Goal: Task Accomplishment & Management: Use online tool/utility

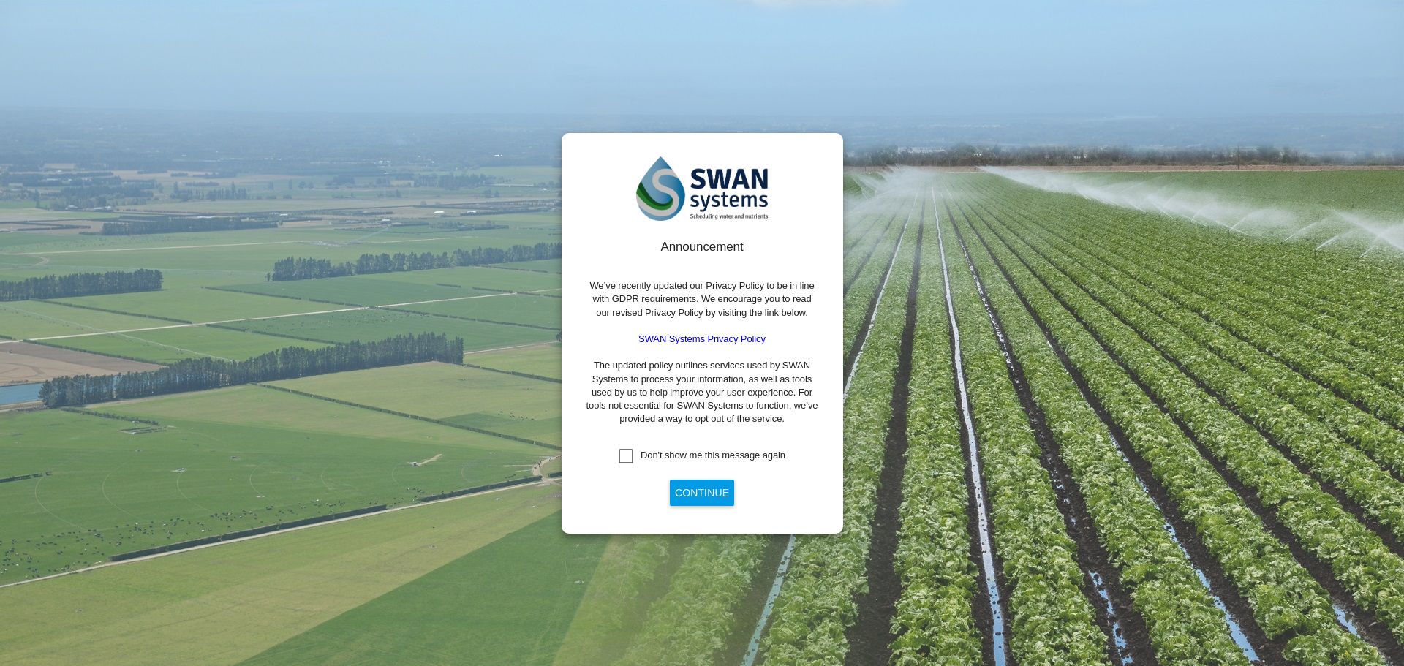
click at [656, 456] on div "Don't show me this message again" at bounding box center [713, 455] width 145 height 13
click at [690, 499] on button "Continue" at bounding box center [702, 493] width 64 height 26
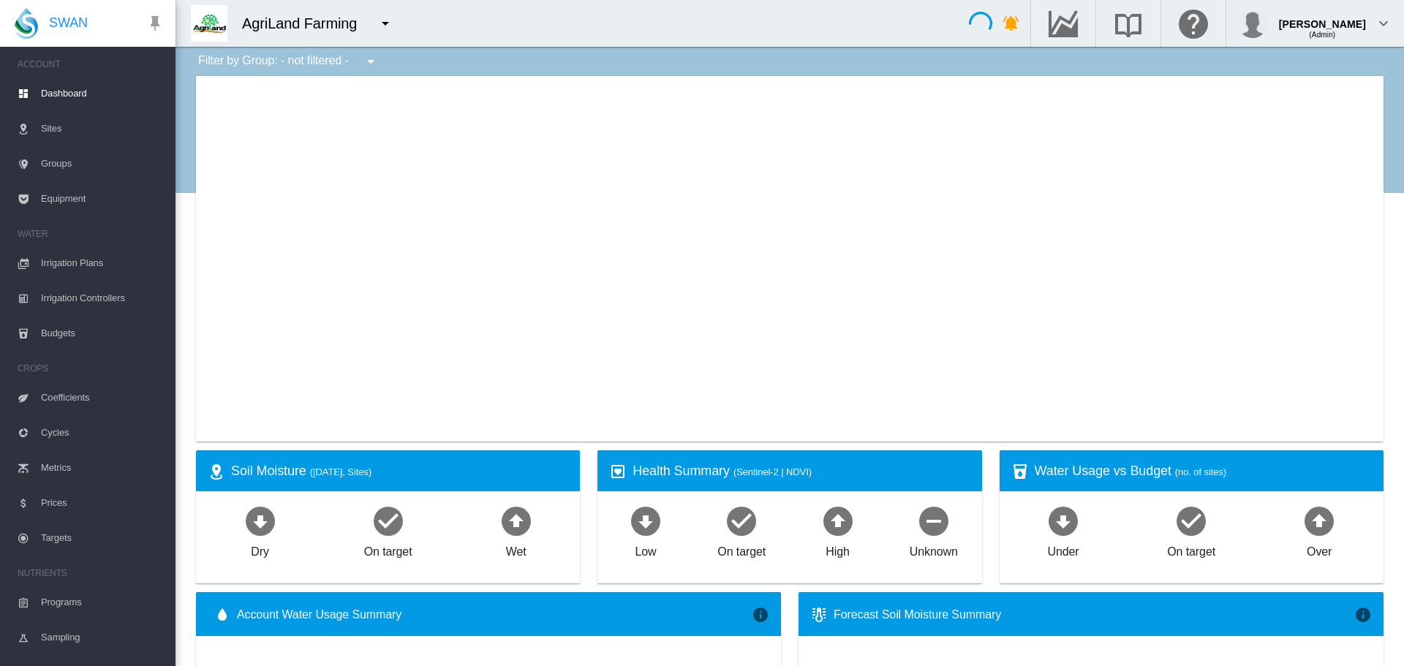
click at [388, 19] on md-icon "icon-menu-down" at bounding box center [386, 24] width 18 height 18
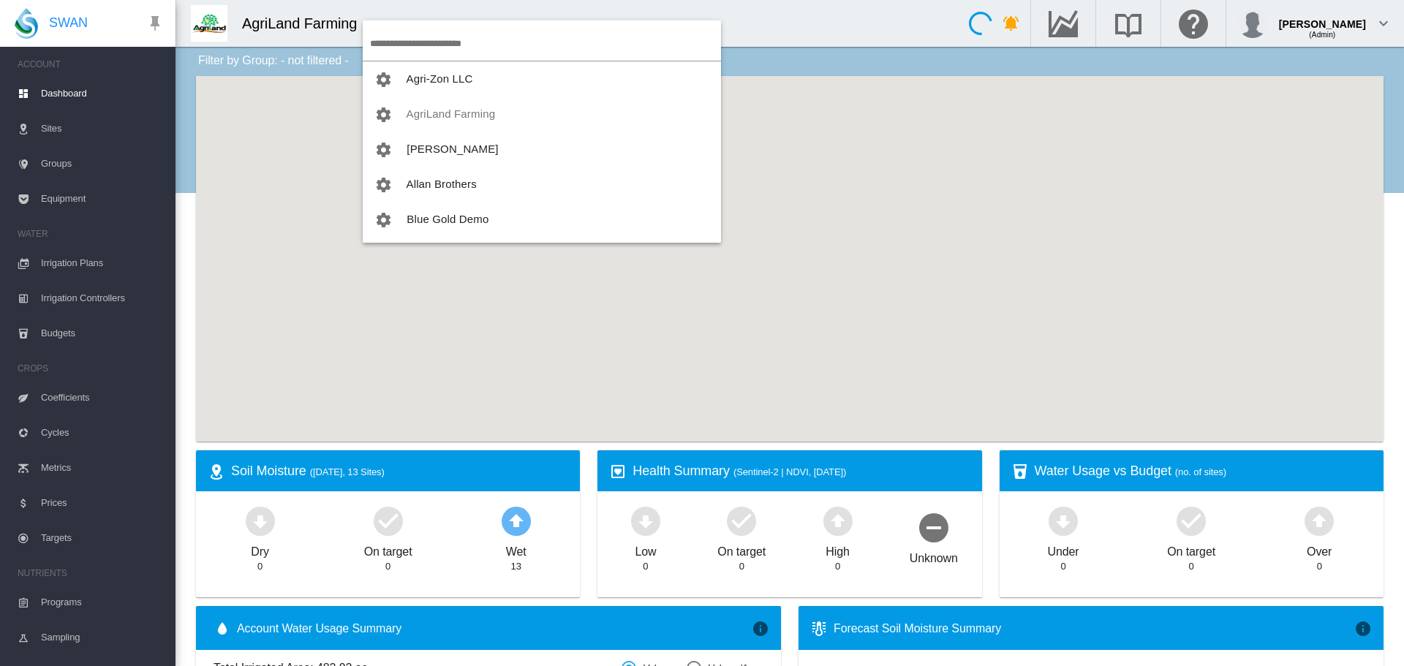
drag, startPoint x: 400, startPoint y: 32, endPoint x: 402, endPoint y: 45, distance: 13.3
click at [402, 45] on input "search" at bounding box center [545, 43] width 351 height 34
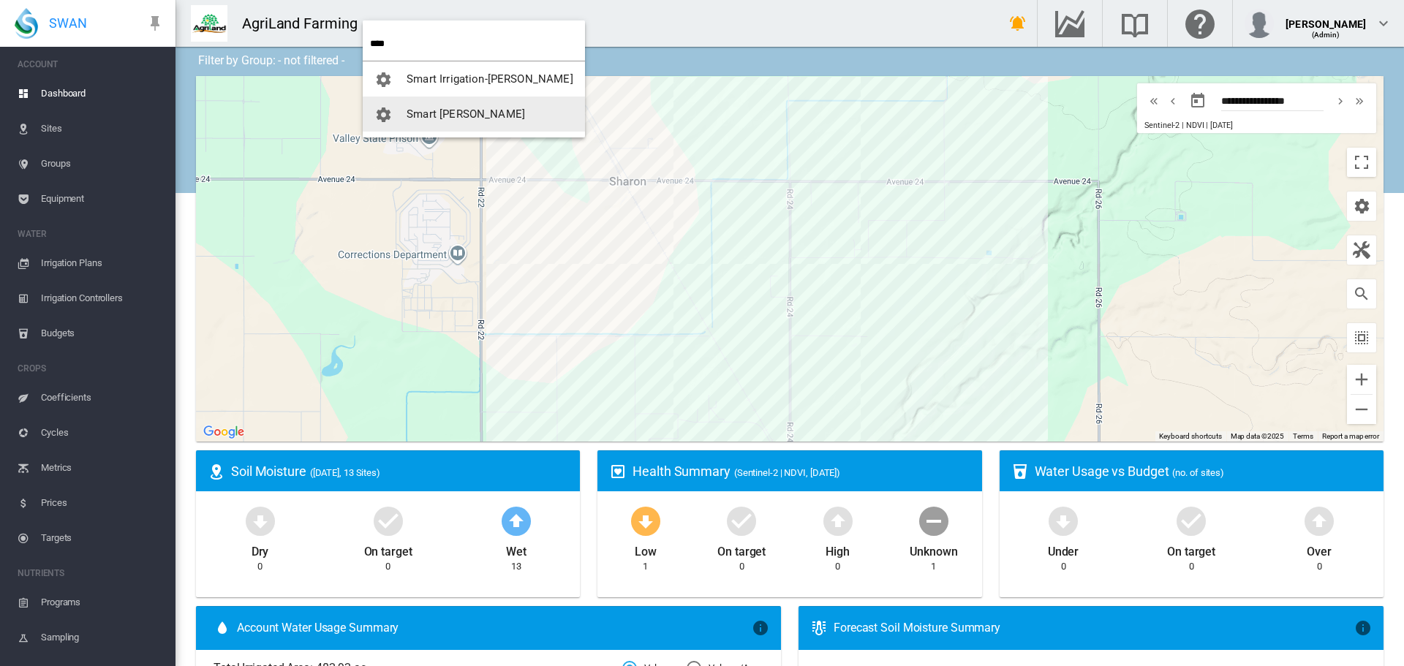
type input "****"
click at [420, 107] on button "Smart [PERSON_NAME]" at bounding box center [474, 114] width 222 height 35
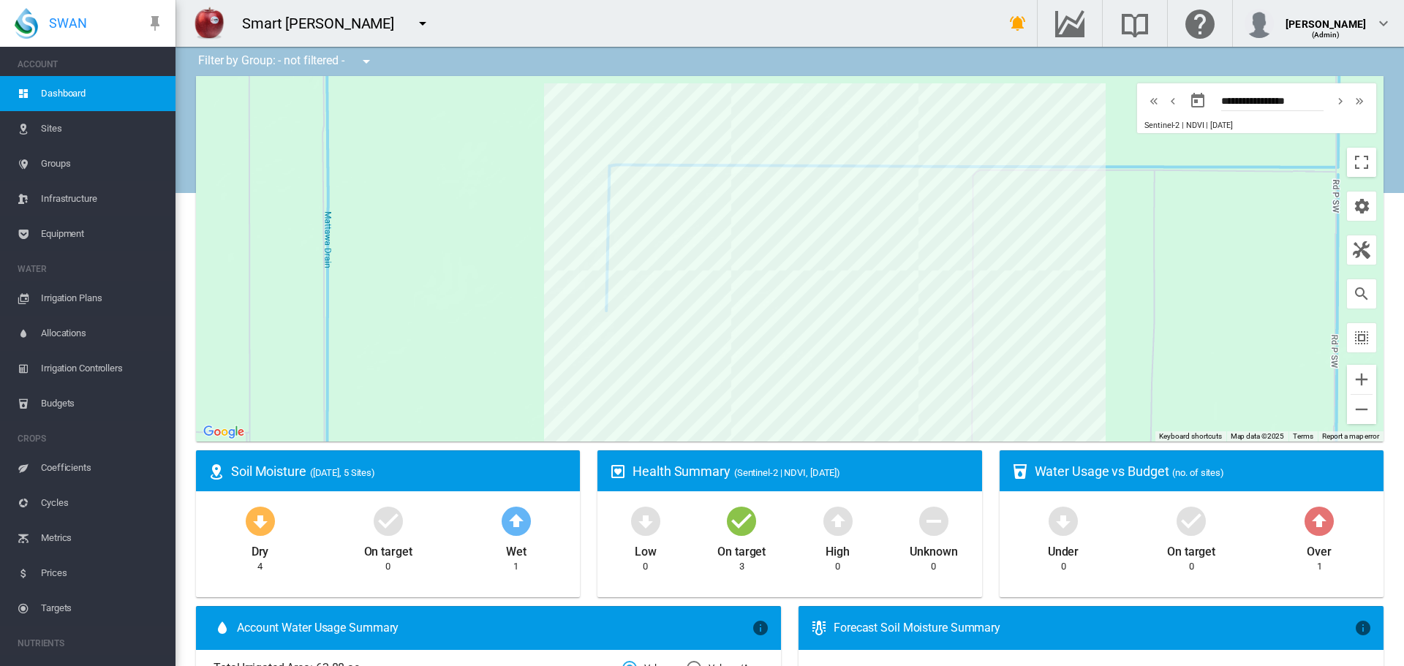
click at [94, 371] on span "Irrigation Controllers" at bounding box center [102, 368] width 123 height 35
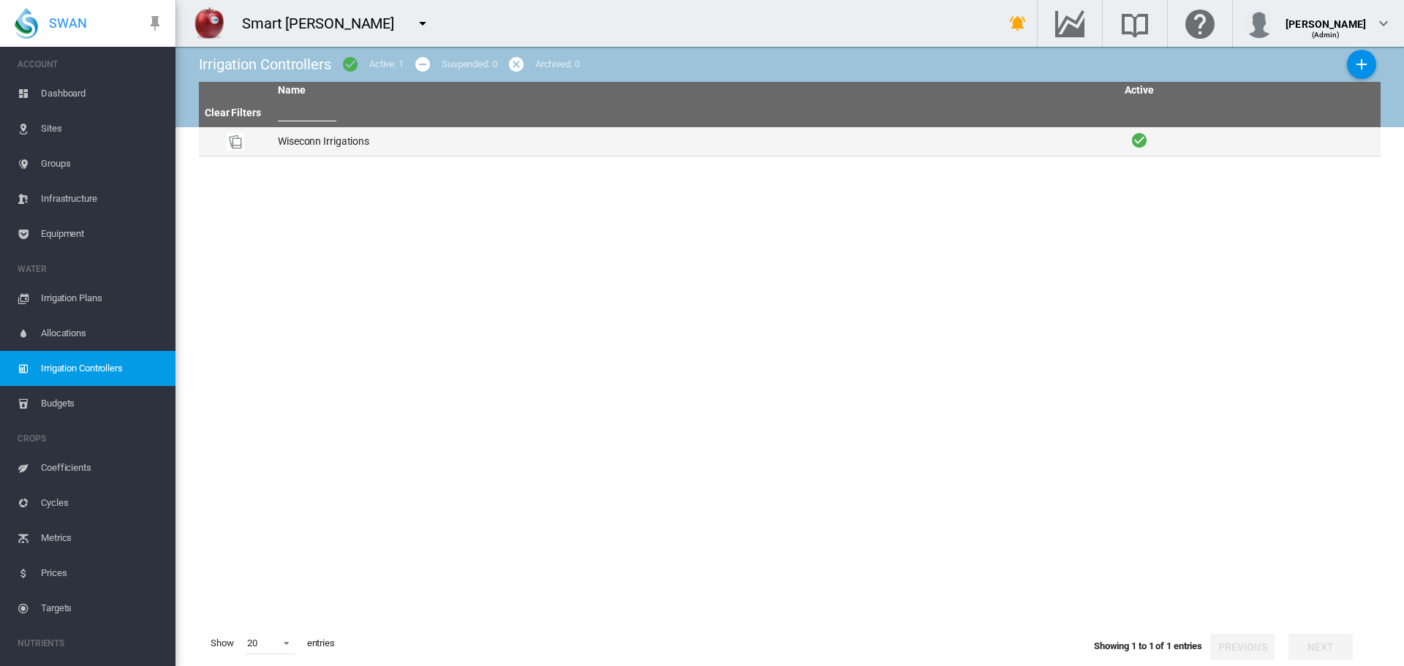
click at [374, 154] on td "Wiseconn Irrigations" at bounding box center [694, 141] width 845 height 29
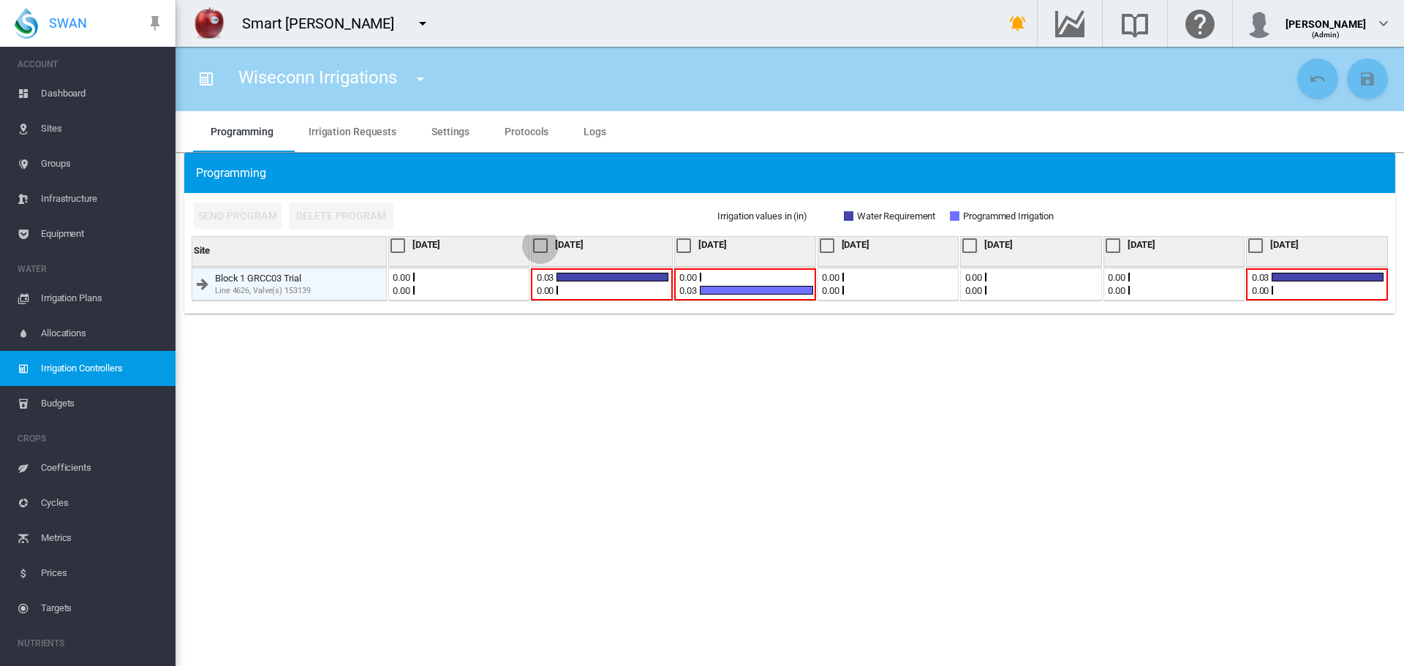
click at [533, 244] on div at bounding box center [540, 245] width 15 height 15
click at [687, 244] on div at bounding box center [683, 245] width 15 height 15
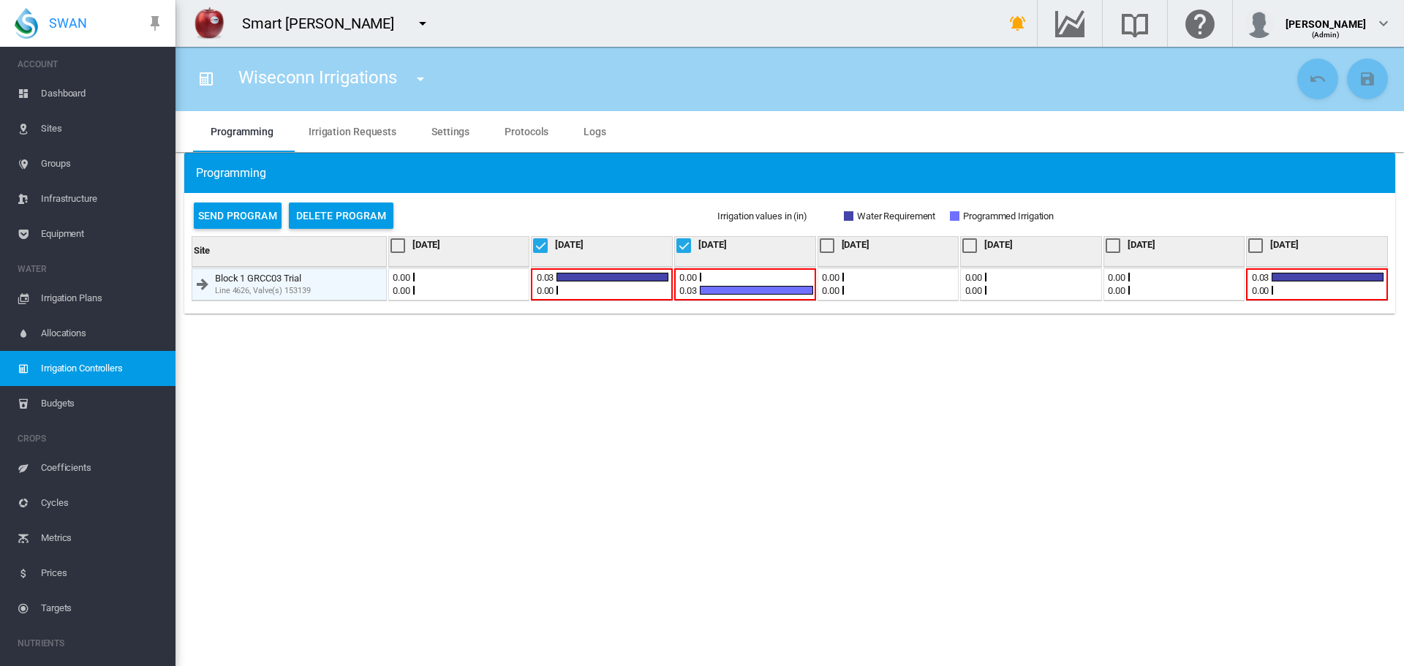
click at [1254, 238] on div at bounding box center [1255, 245] width 15 height 15
click at [229, 222] on button "Send Program" at bounding box center [238, 216] width 88 height 26
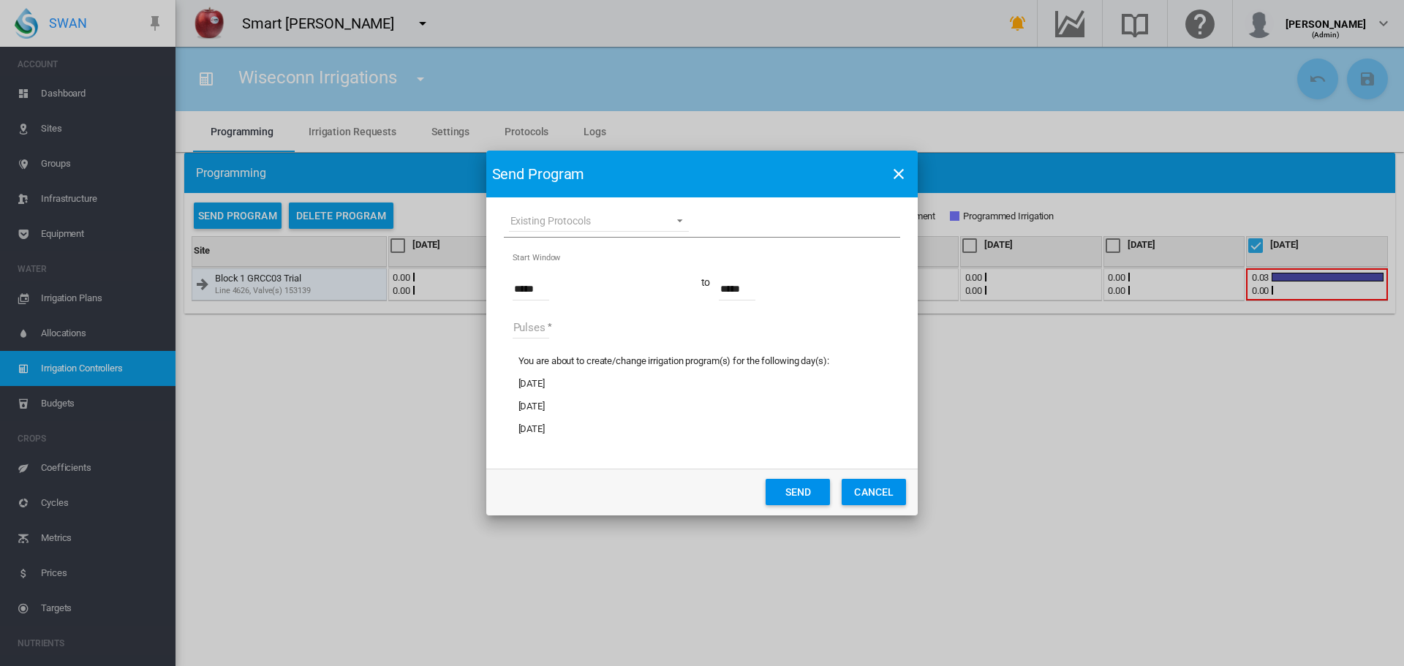
drag, startPoint x: 597, startPoint y: 227, endPoint x: 595, endPoint y: 239, distance: 11.8
click at [597, 227] on md-select "Existing Protocols Set 1" at bounding box center [599, 221] width 180 height 22
click at [593, 251] on md-option "Set 1" at bounding box center [599, 255] width 203 height 35
type input "*****"
type input "*"
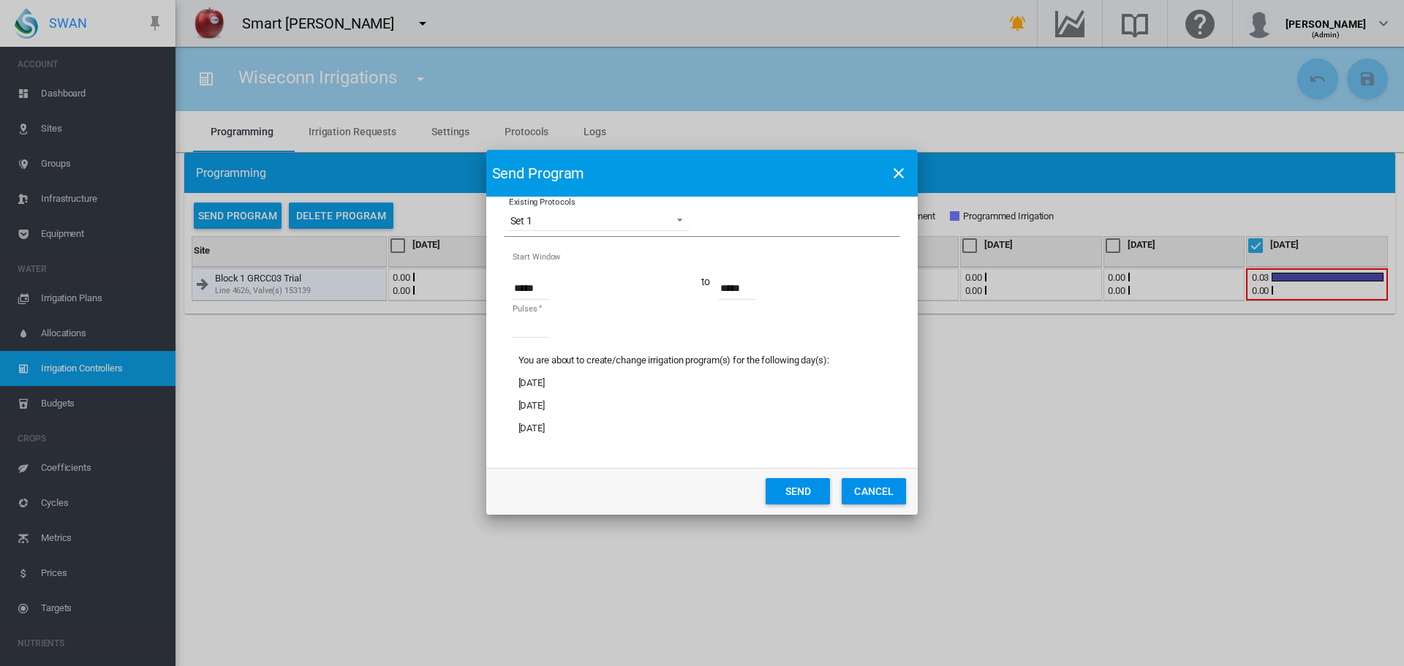
click at [777, 490] on button "Send" at bounding box center [798, 491] width 64 height 26
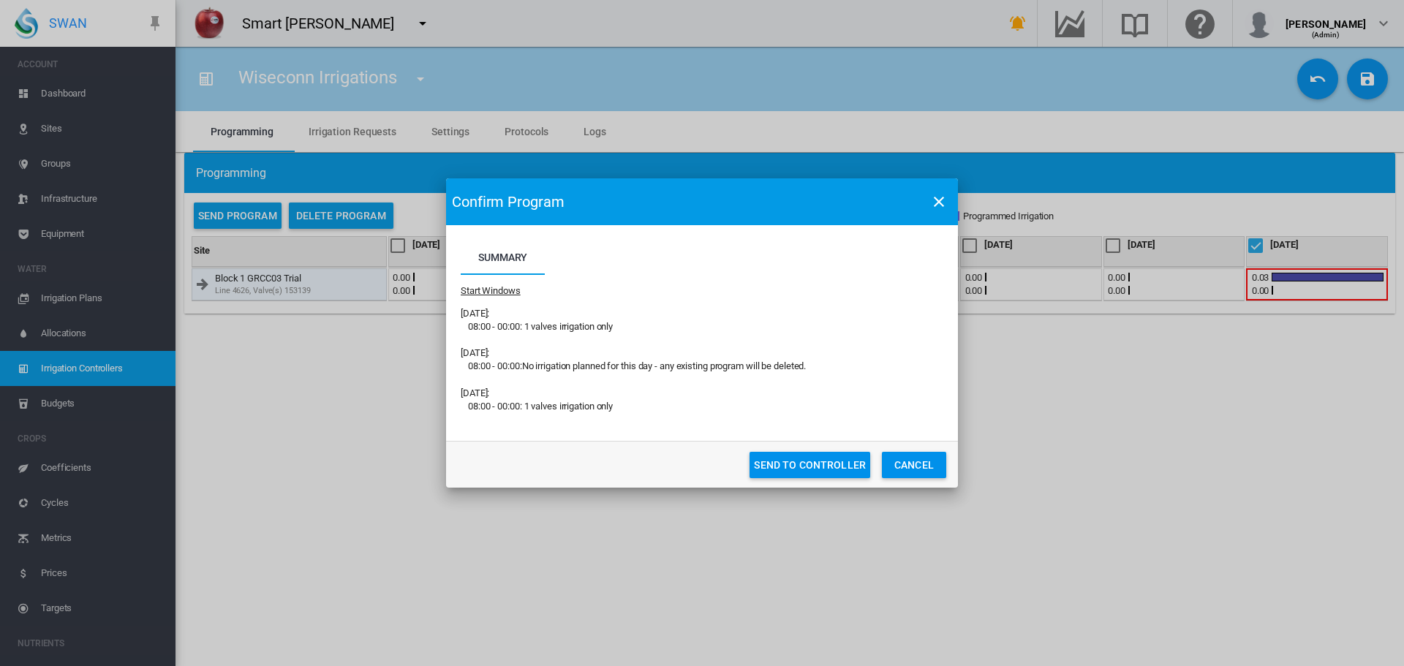
click at [829, 466] on button "Send To Controller" at bounding box center [809, 465] width 121 height 26
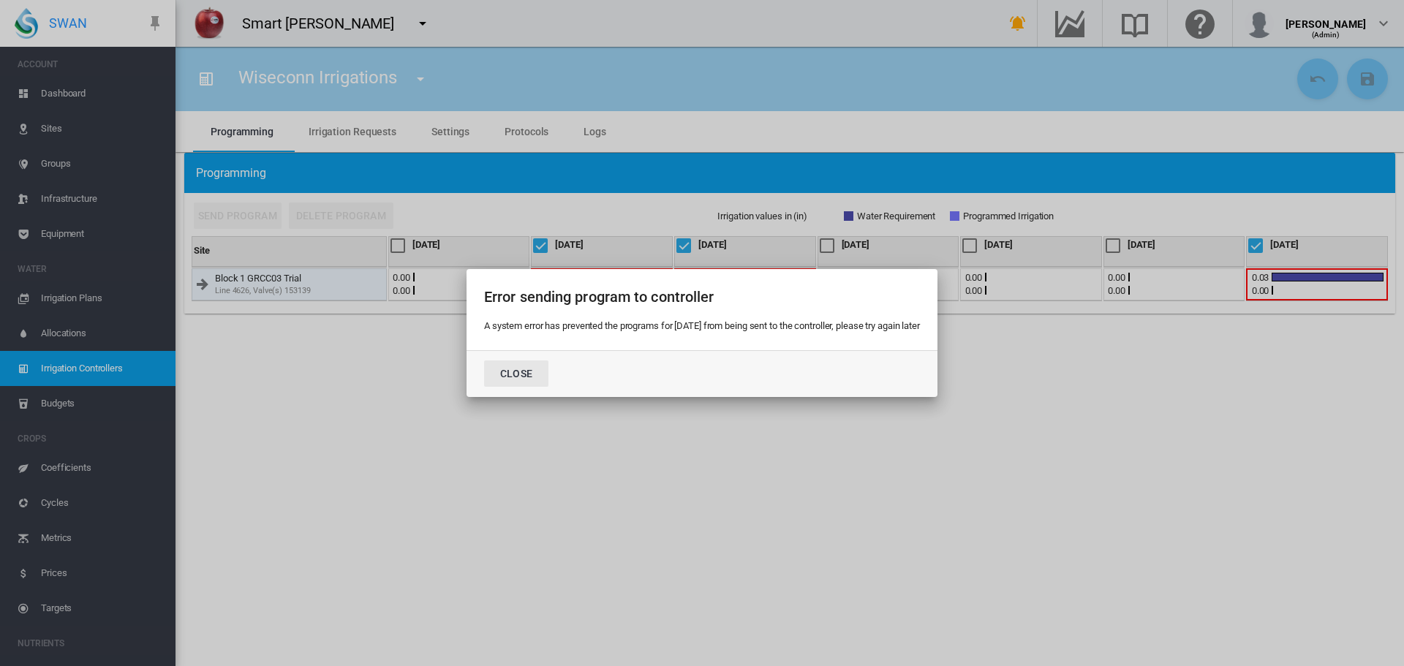
click at [509, 379] on button "Close" at bounding box center [516, 373] width 64 height 26
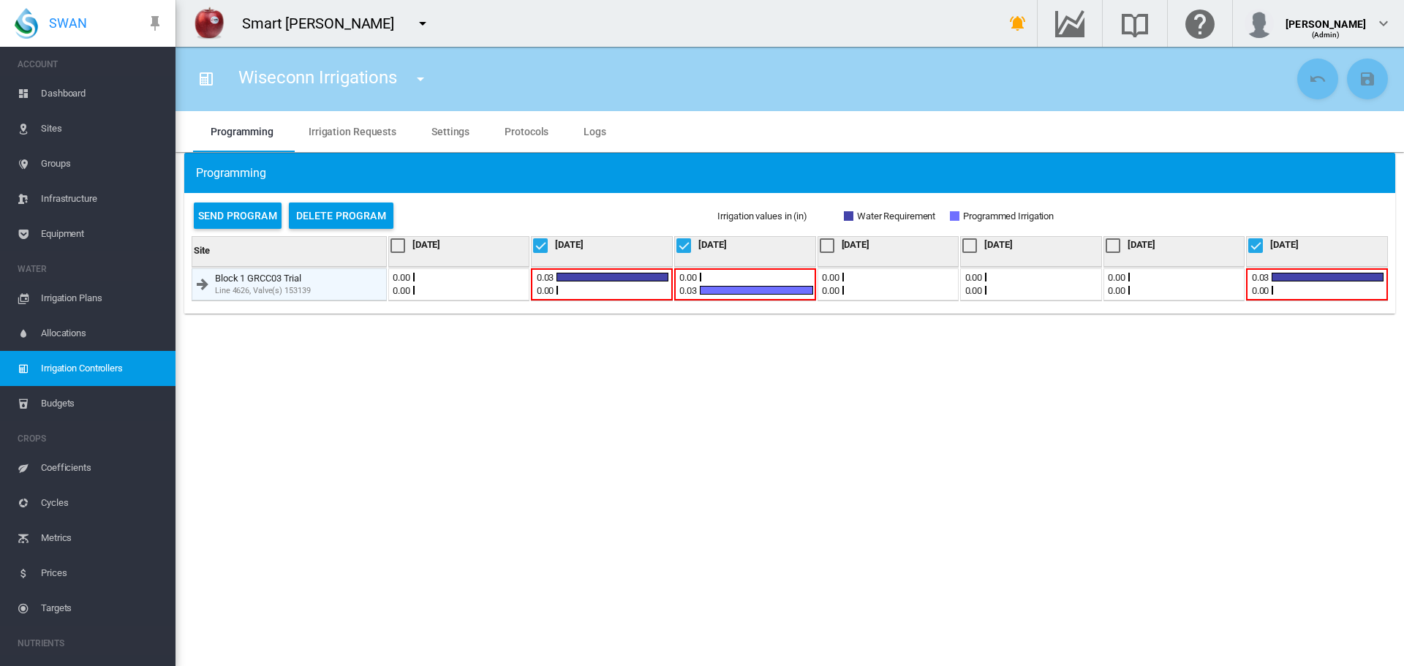
click at [1073, 490] on section "Wiseconn Irrigations Wiseconn Irrigations" at bounding box center [789, 356] width 1228 height 619
click at [1001, 532] on section "Wiseconn Irrigations Wiseconn Irrigations" at bounding box center [789, 356] width 1228 height 619
click at [531, 344] on section "Wiseconn Irrigations Wiseconn Irrigations" at bounding box center [789, 356] width 1228 height 619
click at [155, 357] on link "Irrigation Controllers" at bounding box center [87, 368] width 175 height 35
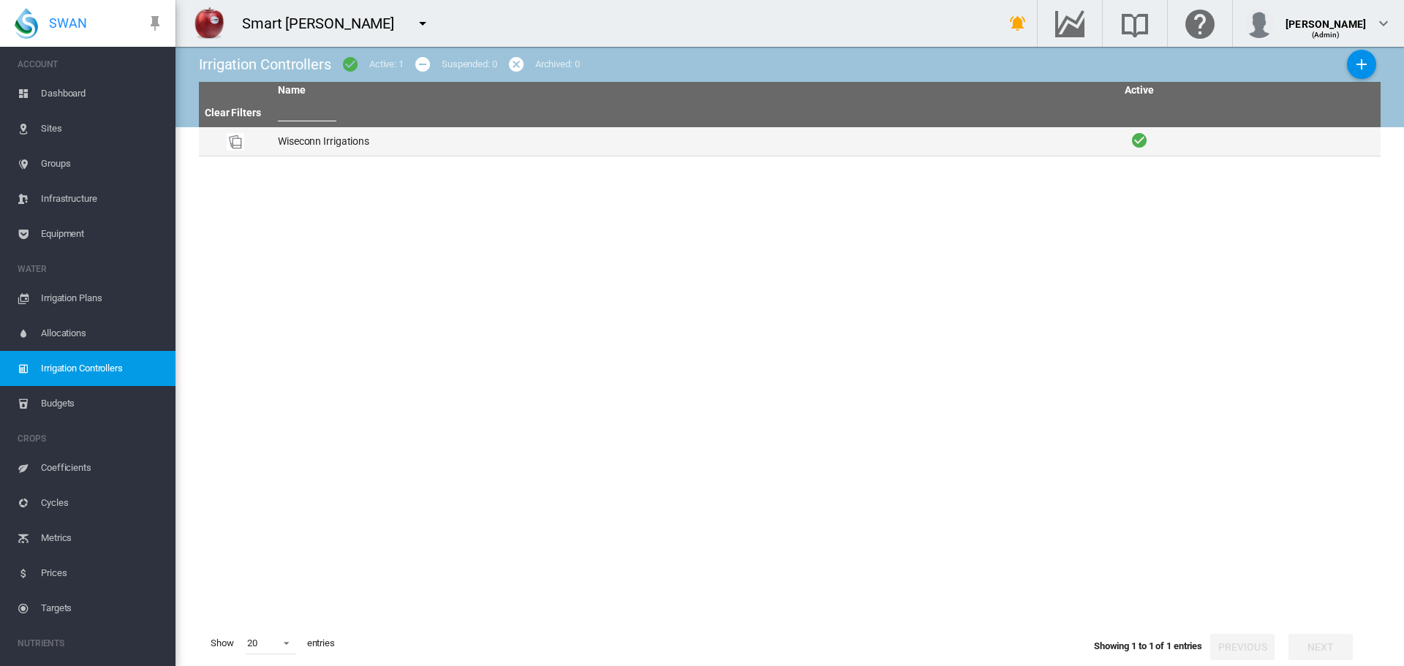
click at [534, 137] on td "Wiseconn Irrigations" at bounding box center [694, 141] width 845 height 29
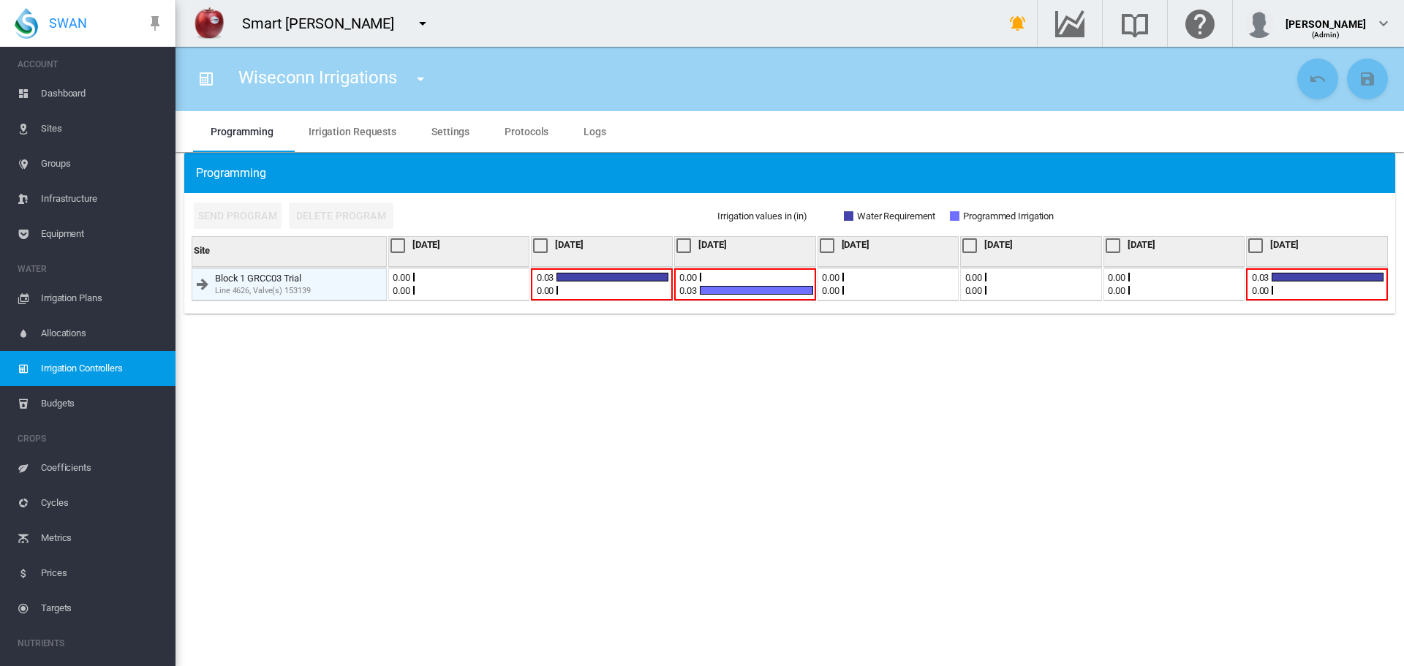
click at [368, 542] on section "Wiseconn Irrigations Wiseconn Irrigations" at bounding box center [789, 356] width 1228 height 619
click at [734, 551] on section "Wiseconn Irrigations Wiseconn Irrigations" at bounding box center [789, 356] width 1228 height 619
click at [1043, 142] on md-tabs-canvas "Programming Irrigation Requests Settings Protocols Logs Programming Irrigation …" at bounding box center [789, 131] width 1193 height 41
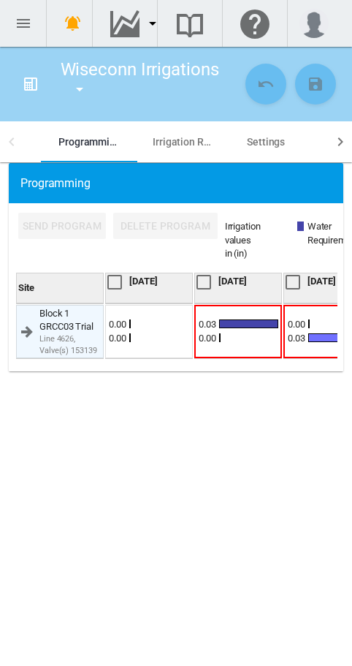
click at [350, 399] on section "Wiseconn Irrigations Wiseconn Irrigations" at bounding box center [176, 356] width 352 height 619
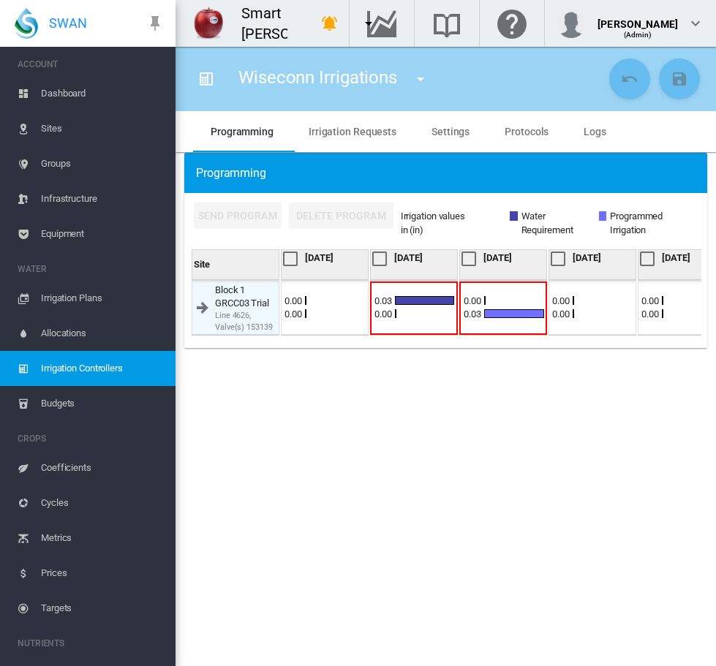
click at [376, 257] on div at bounding box center [379, 259] width 15 height 15
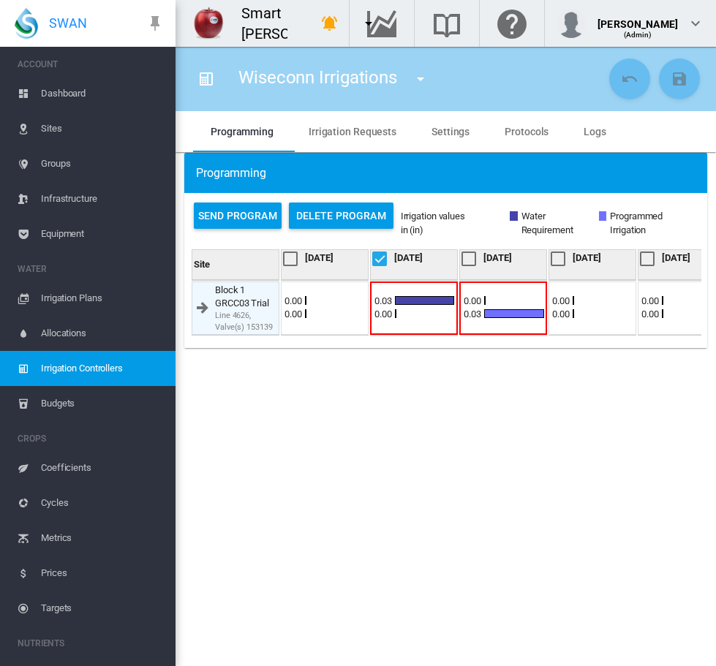
click at [379, 265] on div at bounding box center [379, 259] width 15 height 15
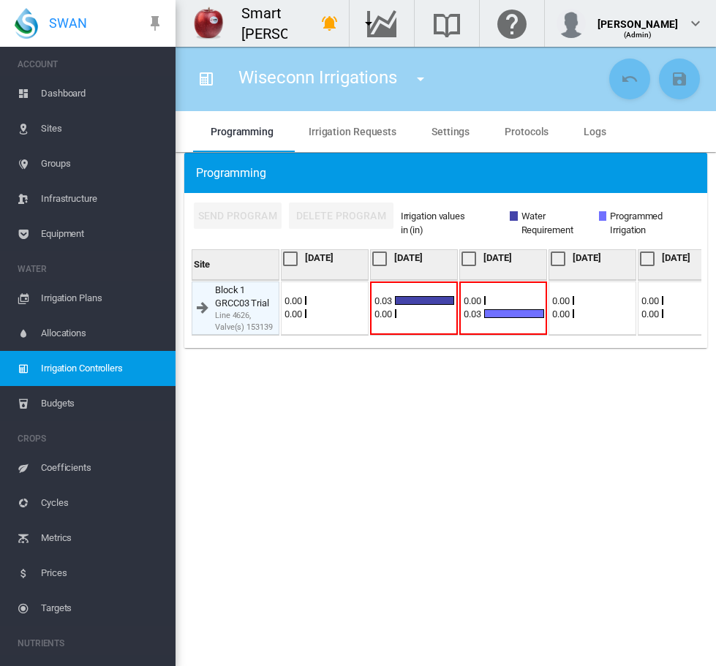
click at [151, 20] on md-icon "icon-pin" at bounding box center [155, 24] width 18 height 18
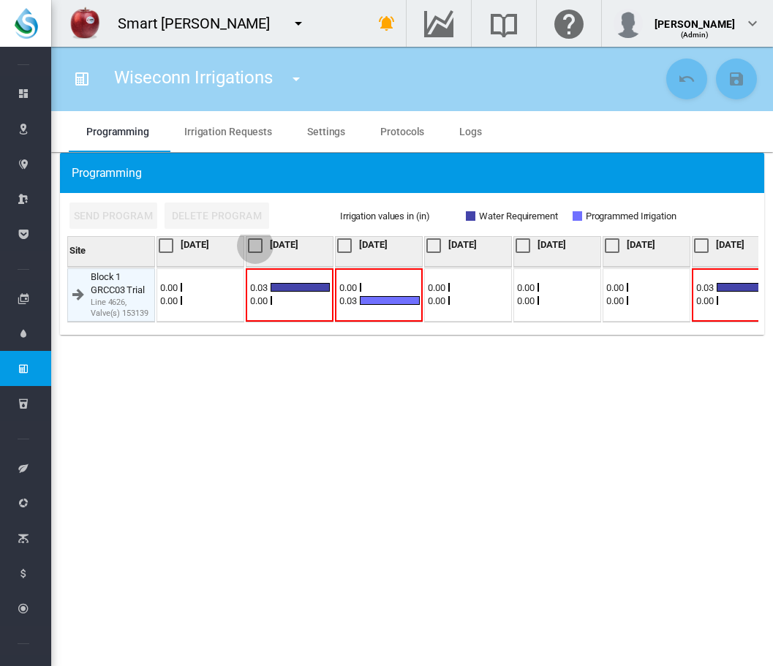
click at [253, 248] on div at bounding box center [255, 245] width 15 height 15
click at [351, 245] on div at bounding box center [344, 245] width 15 height 15
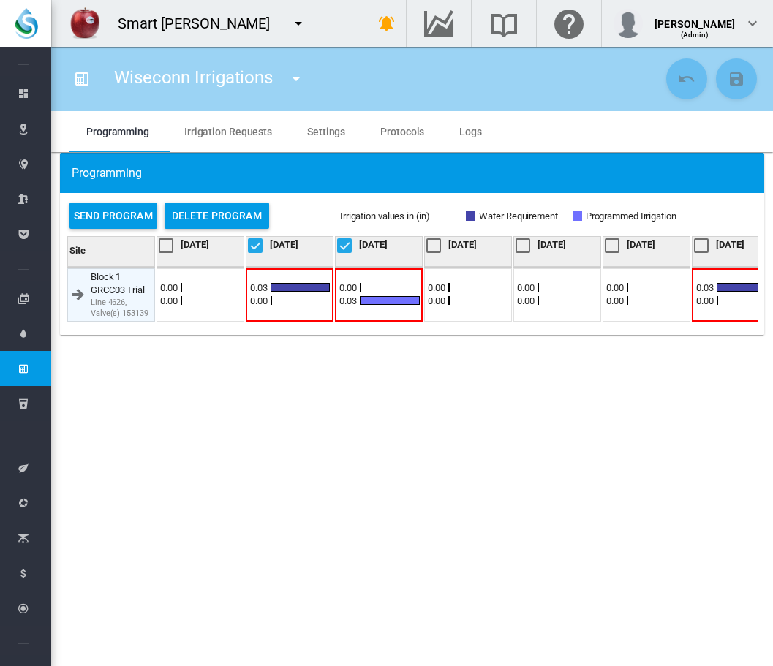
click at [701, 239] on div at bounding box center [701, 245] width 15 height 15
drag, startPoint x: 709, startPoint y: 250, endPoint x: 333, endPoint y: 254, distance: 375.8
click at [706, 249] on div at bounding box center [701, 245] width 15 height 15
click at [352, 245] on div at bounding box center [344, 245] width 15 height 15
click at [107, 211] on button "Send Program" at bounding box center [113, 216] width 88 height 26
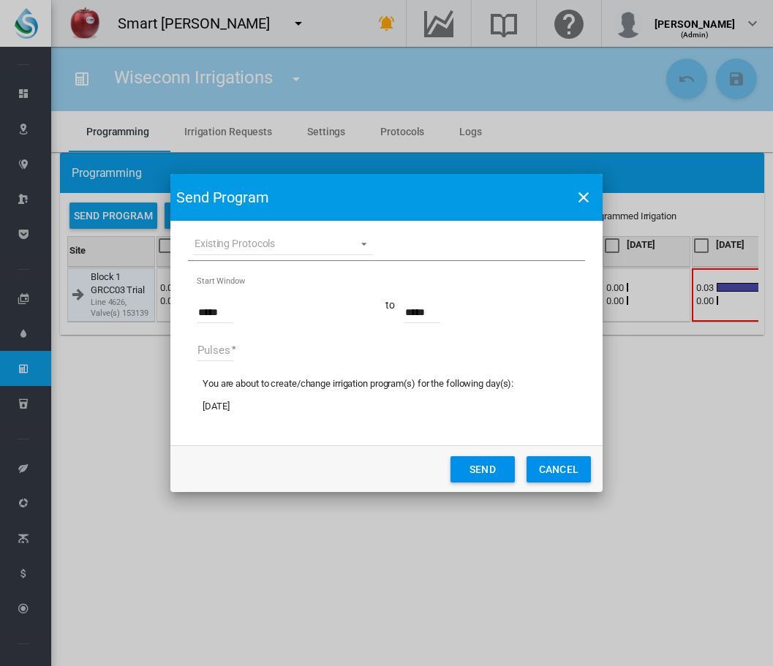
click at [280, 240] on md-select "Existing Protocols Set 1" at bounding box center [283, 244] width 180 height 22
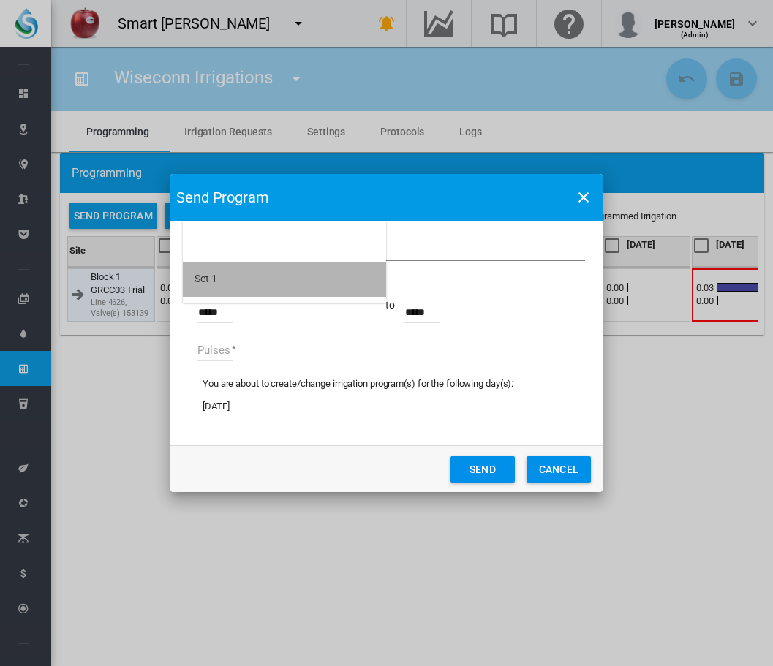
click at [277, 273] on md-option "Set 1" at bounding box center [284, 279] width 203 height 35
type input "*****"
type input "*"
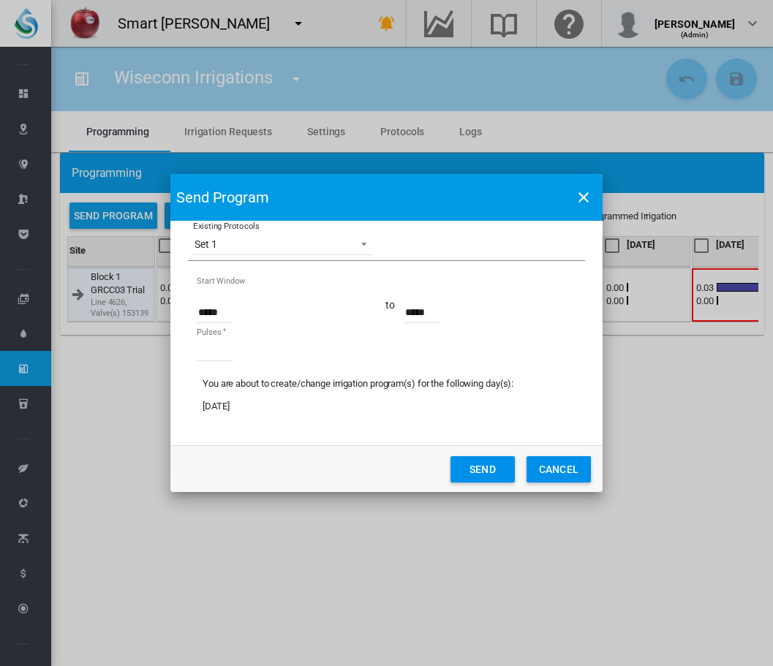
click at [502, 475] on button "Send" at bounding box center [482, 469] width 64 height 26
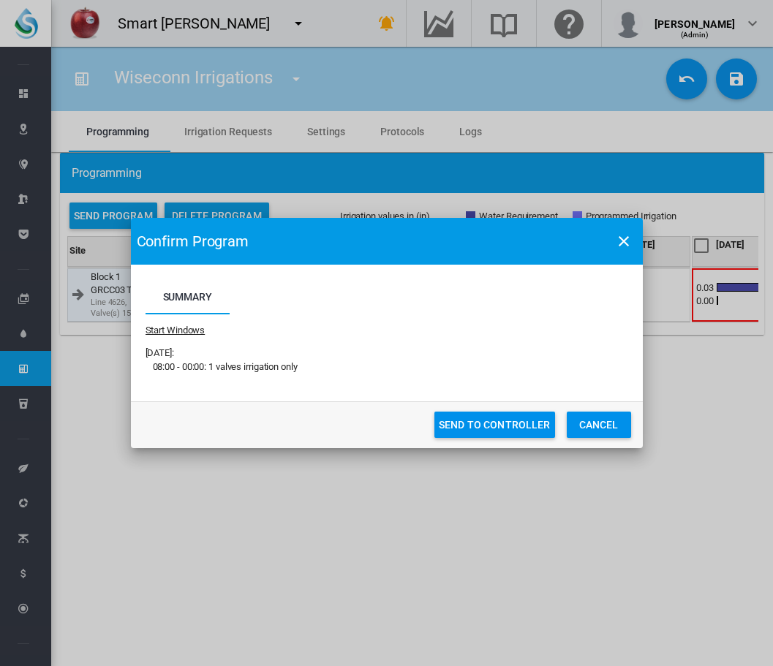
click at [514, 416] on button "Send To Controller" at bounding box center [494, 425] width 121 height 26
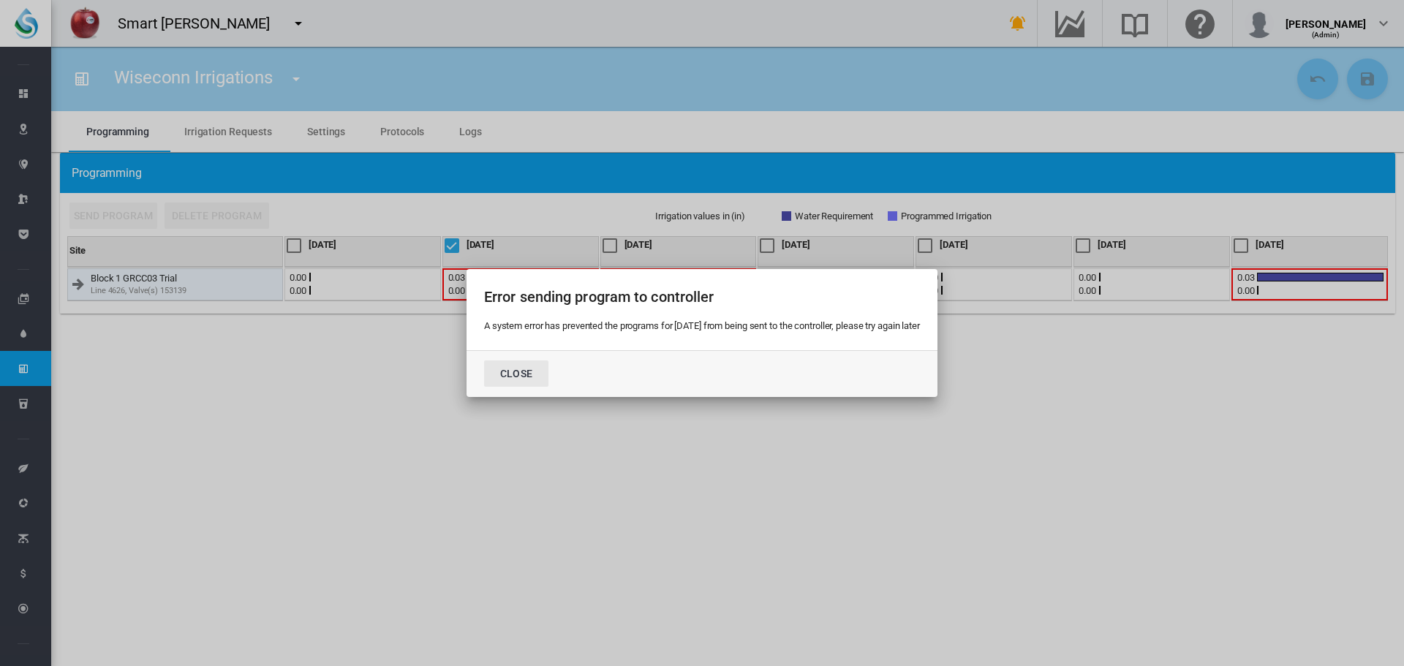
click at [498, 378] on button "Close" at bounding box center [516, 373] width 64 height 26
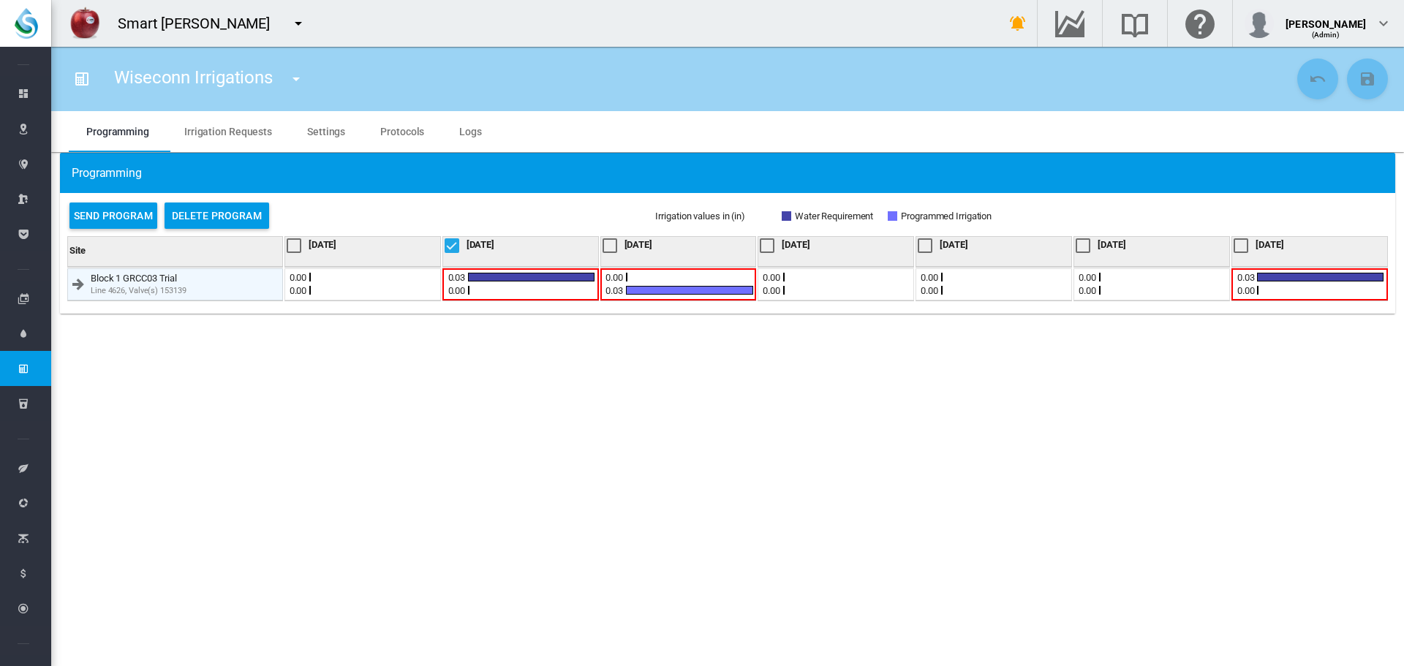
click at [611, 407] on section "Wiseconn Irrigations Wiseconn Irrigations" at bounding box center [727, 356] width 1353 height 619
click at [453, 246] on div at bounding box center [452, 245] width 15 height 15
click at [481, 354] on section "Wiseconn Irrigations Wiseconn Irrigations" at bounding box center [727, 356] width 1353 height 619
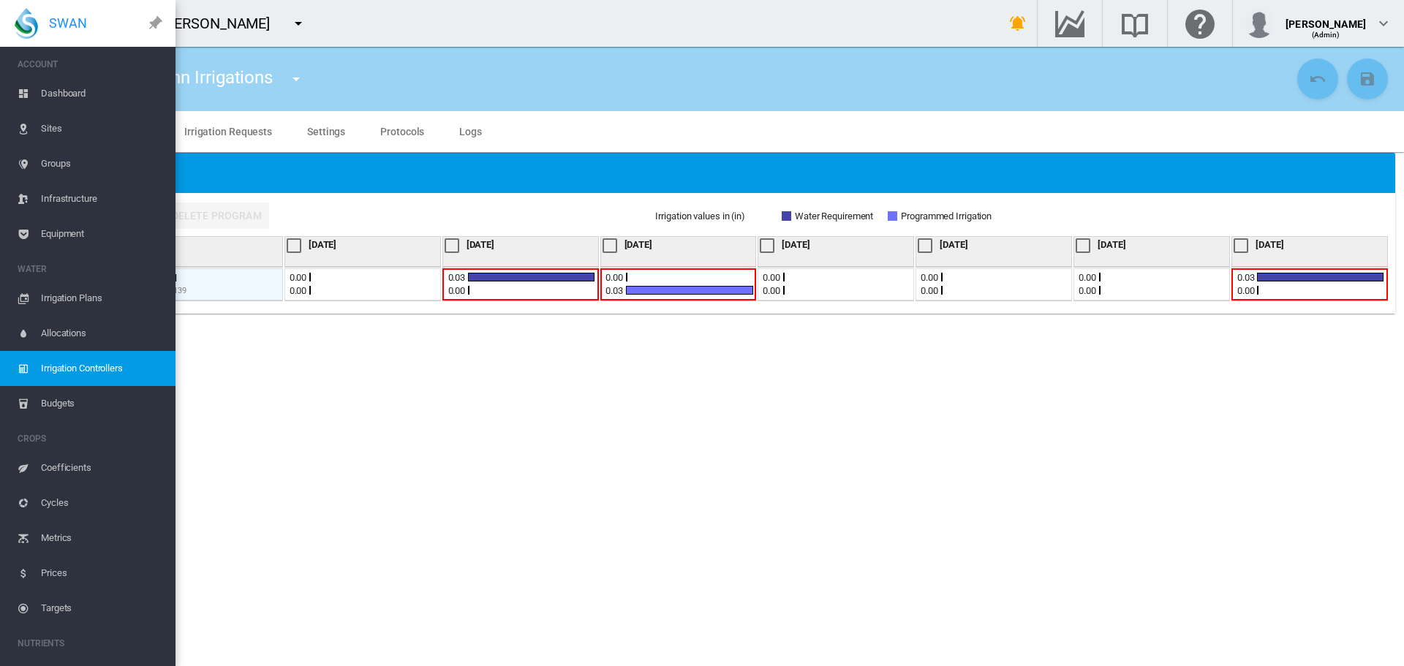
click at [147, 32] on md-toolbar "SWAN" at bounding box center [87, 23] width 175 height 47
click at [153, 25] on md-icon "icon-pin" at bounding box center [155, 23] width 25 height 25
